Goal: Information Seeking & Learning: Learn about a topic

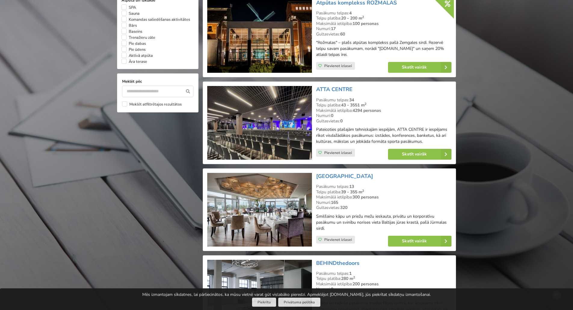
scroll to position [542, 0]
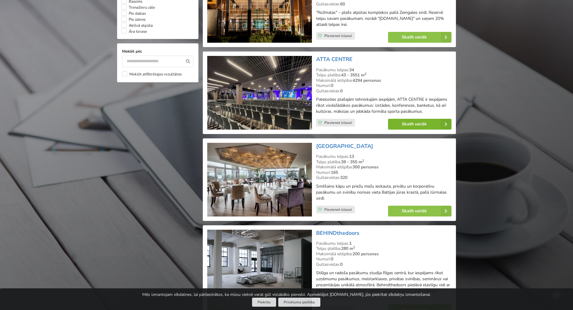
click at [428, 122] on link "Skatīt vairāk" at bounding box center [420, 124] width 64 height 11
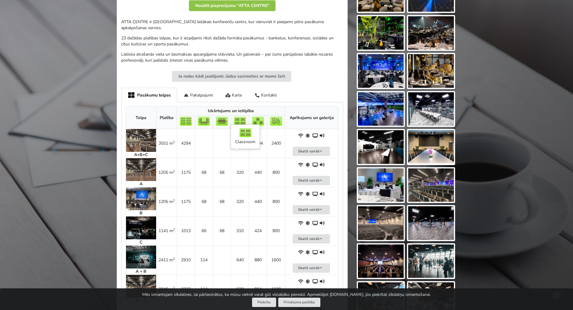
scroll to position [181, 0]
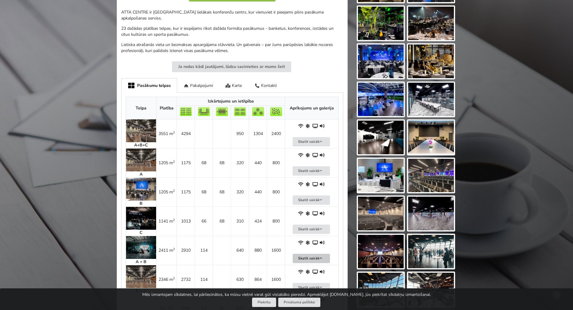
click at [304, 254] on button "Skatīt vairāk" at bounding box center [311, 258] width 37 height 9
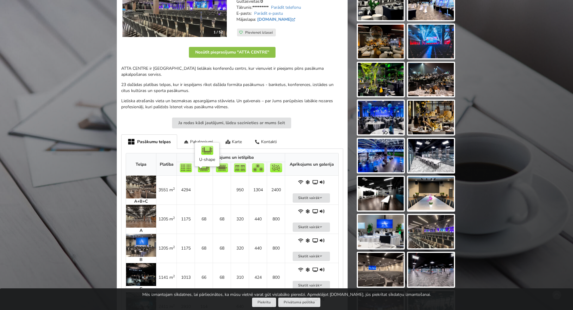
scroll to position [90, 0]
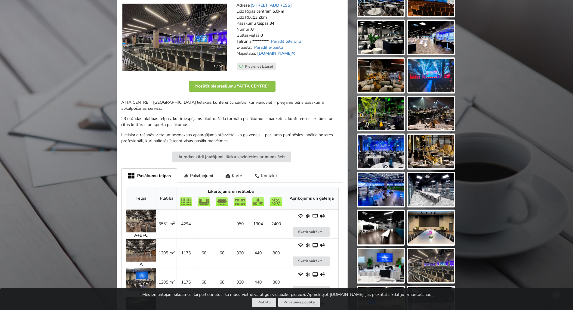
click at [265, 169] on div "Kontakti" at bounding box center [265, 176] width 35 height 14
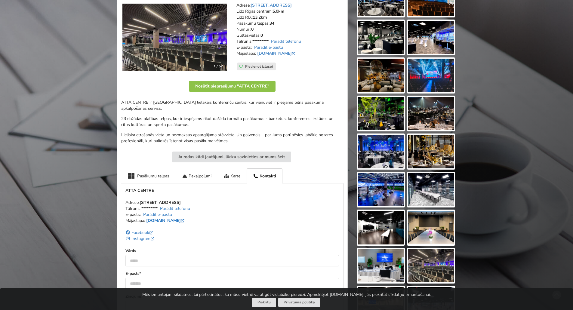
click at [168, 218] on link "attacentre.com" at bounding box center [165, 221] width 39 height 6
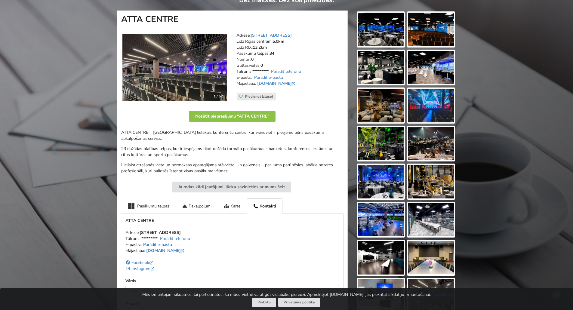
click at [160, 242] on link "Parādīt e-pastu" at bounding box center [157, 245] width 29 height 6
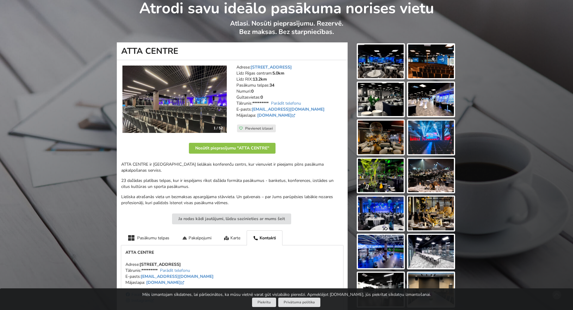
scroll to position [0, 0]
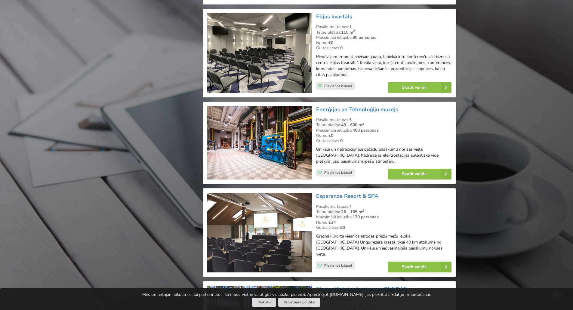
scroll to position [1475, 0]
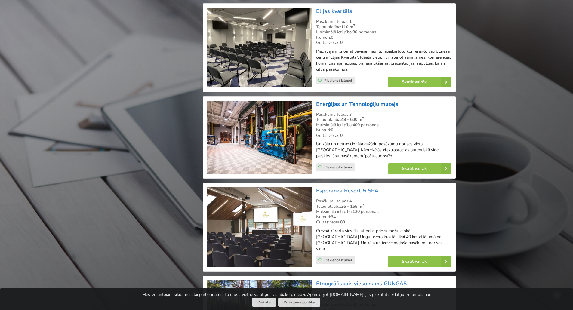
click at [354, 104] on link "Enerģijas un Tehnoloģiju muzejs" at bounding box center [357, 104] width 82 height 7
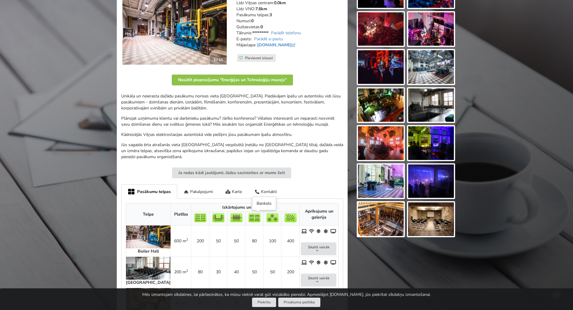
scroll to position [120, 0]
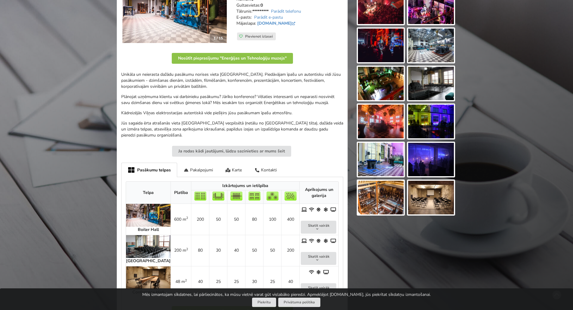
click at [395, 119] on img at bounding box center [381, 122] width 46 height 34
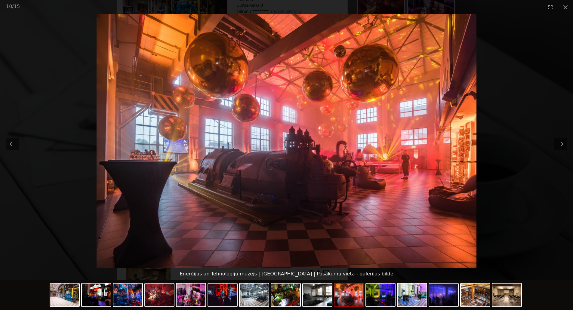
click at [461, 163] on img at bounding box center [287, 141] width 381 height 254
click at [559, 142] on button "Next slide" at bounding box center [561, 144] width 13 height 12
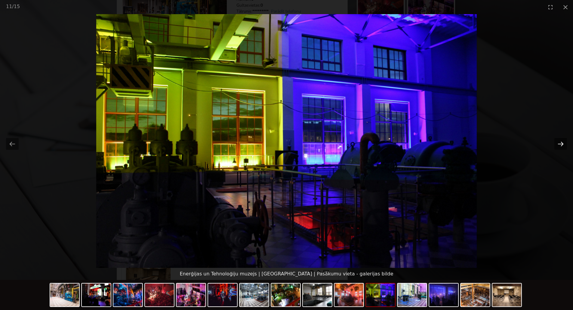
click at [564, 145] on button "Next slide" at bounding box center [561, 144] width 13 height 12
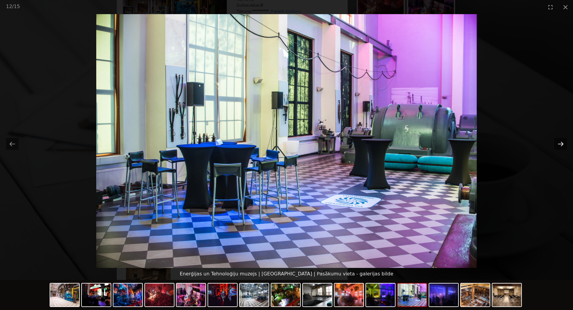
click at [564, 145] on button "Next slide" at bounding box center [561, 144] width 13 height 12
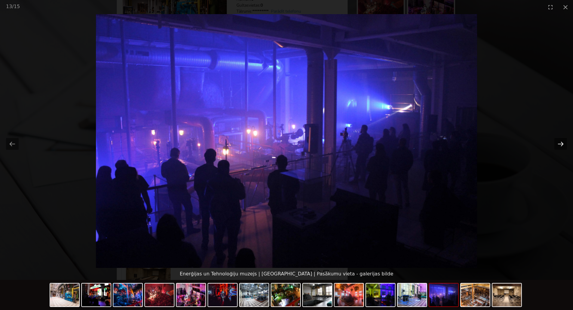
click at [564, 145] on button "Next slide" at bounding box center [561, 144] width 13 height 12
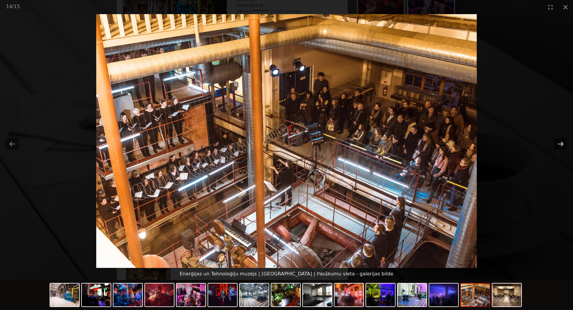
click at [564, 145] on button "Next slide" at bounding box center [561, 144] width 13 height 12
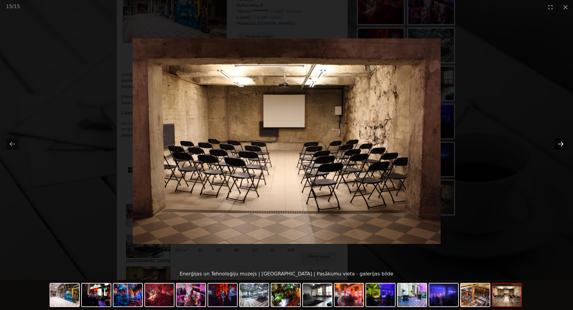
click at [564, 145] on button "Next slide" at bounding box center [561, 144] width 13 height 12
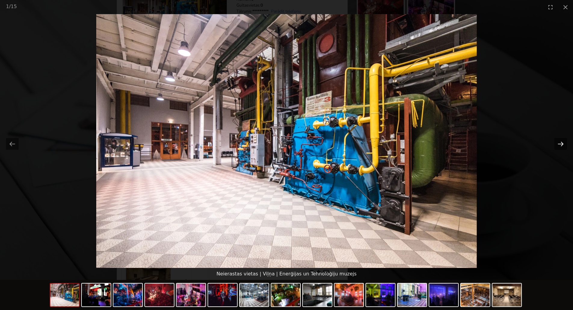
click at [564, 145] on button "Next slide" at bounding box center [561, 144] width 13 height 12
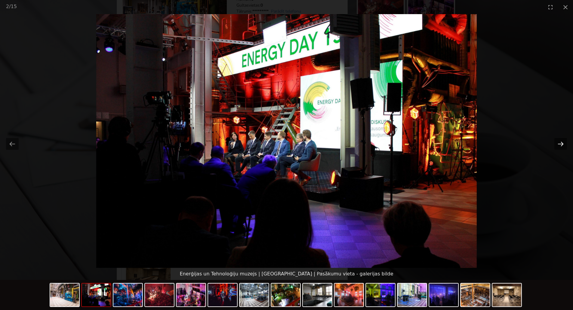
click at [563, 145] on button "Next slide" at bounding box center [561, 144] width 13 height 12
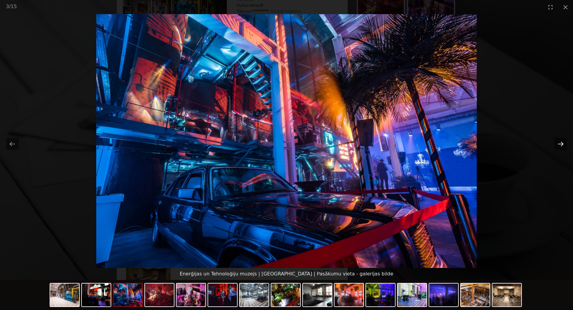
click at [563, 145] on button "Next slide" at bounding box center [561, 144] width 13 height 12
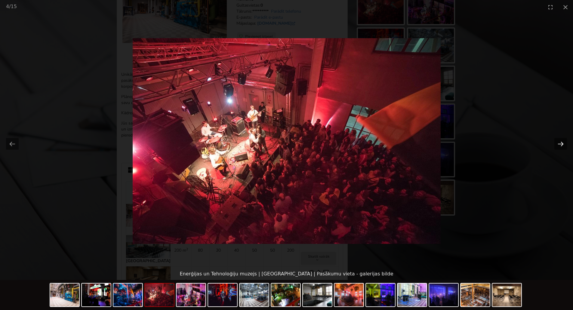
click at [563, 145] on button "Next slide" at bounding box center [561, 144] width 13 height 12
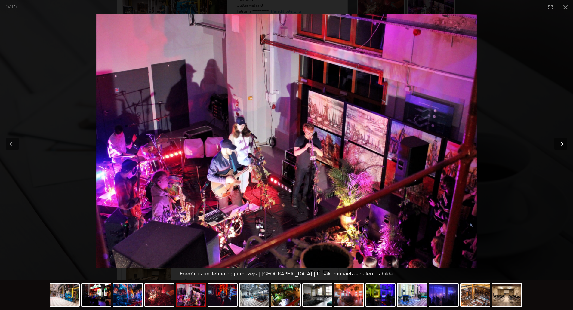
click at [563, 145] on button "Next slide" at bounding box center [561, 144] width 13 height 12
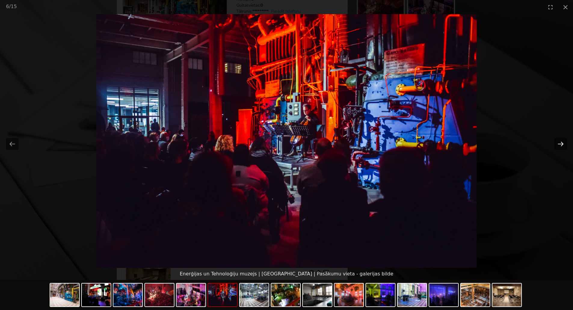
click at [563, 145] on button "Next slide" at bounding box center [561, 144] width 13 height 12
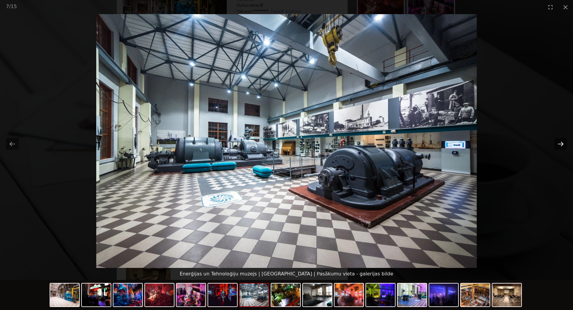
click at [563, 145] on button "Next slide" at bounding box center [561, 144] width 13 height 12
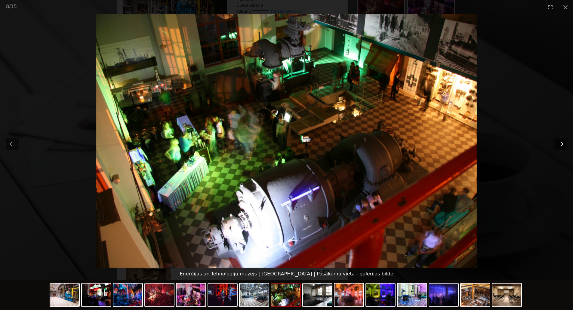
click at [563, 145] on button "Next slide" at bounding box center [561, 144] width 13 height 12
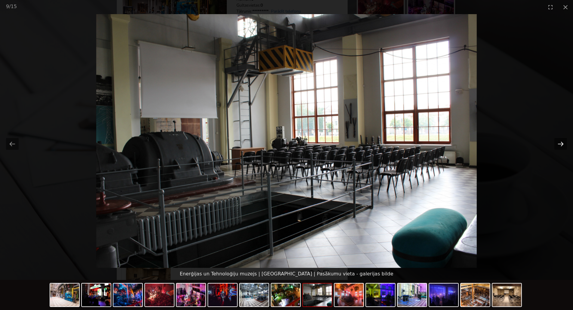
click at [563, 145] on button "Next slide" at bounding box center [561, 144] width 13 height 12
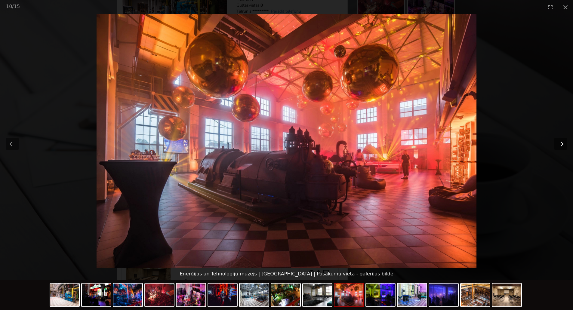
click at [563, 145] on button "Next slide" at bounding box center [561, 144] width 13 height 12
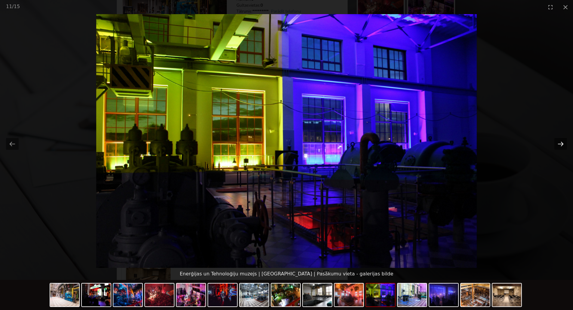
click at [563, 145] on button "Next slide" at bounding box center [561, 144] width 13 height 12
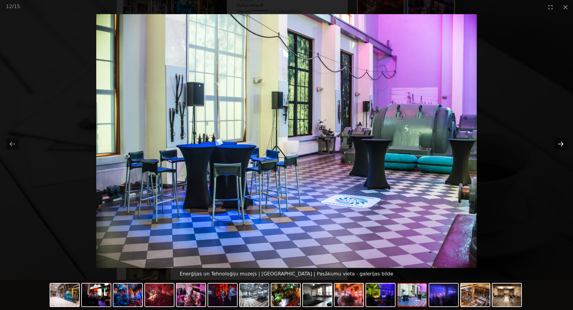
click at [563, 145] on button "Next slide" at bounding box center [561, 144] width 13 height 12
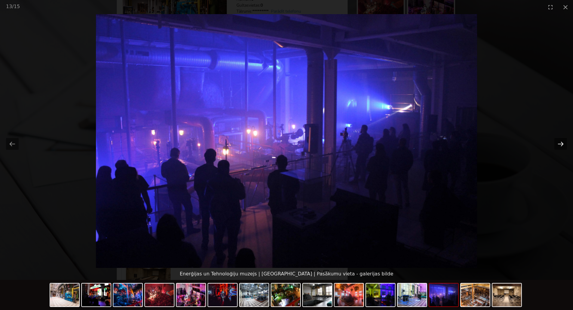
click at [563, 145] on button "Next slide" at bounding box center [561, 144] width 13 height 12
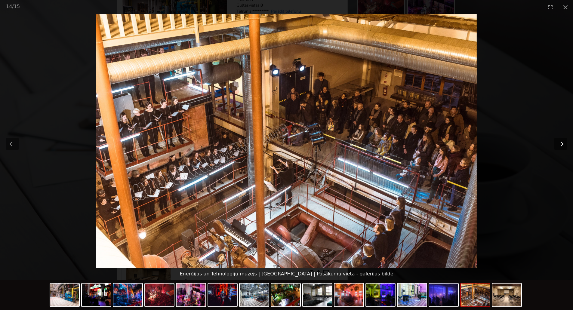
click at [563, 145] on button "Next slide" at bounding box center [561, 144] width 13 height 12
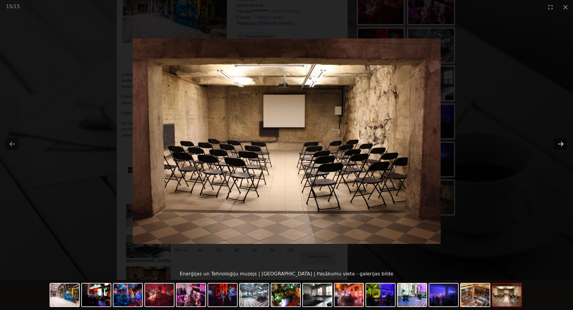
click at [563, 145] on button "Next slide" at bounding box center [561, 144] width 13 height 12
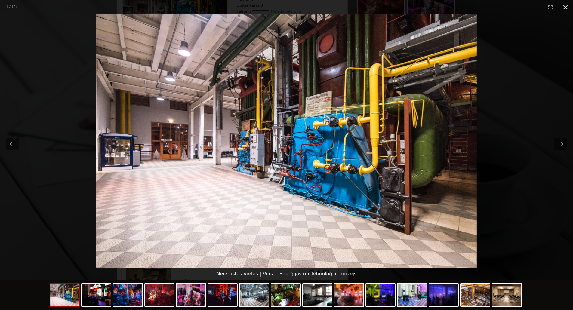
click at [564, 6] on button "Close gallery" at bounding box center [565, 7] width 15 height 14
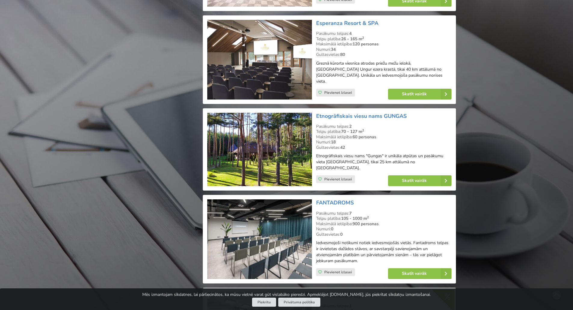
scroll to position [1746, 0]
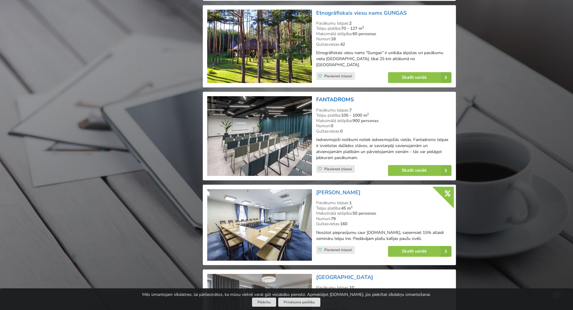
click at [335, 96] on link "FANTADROMS" at bounding box center [335, 99] width 38 height 7
